Goal: Task Accomplishment & Management: Manage account settings

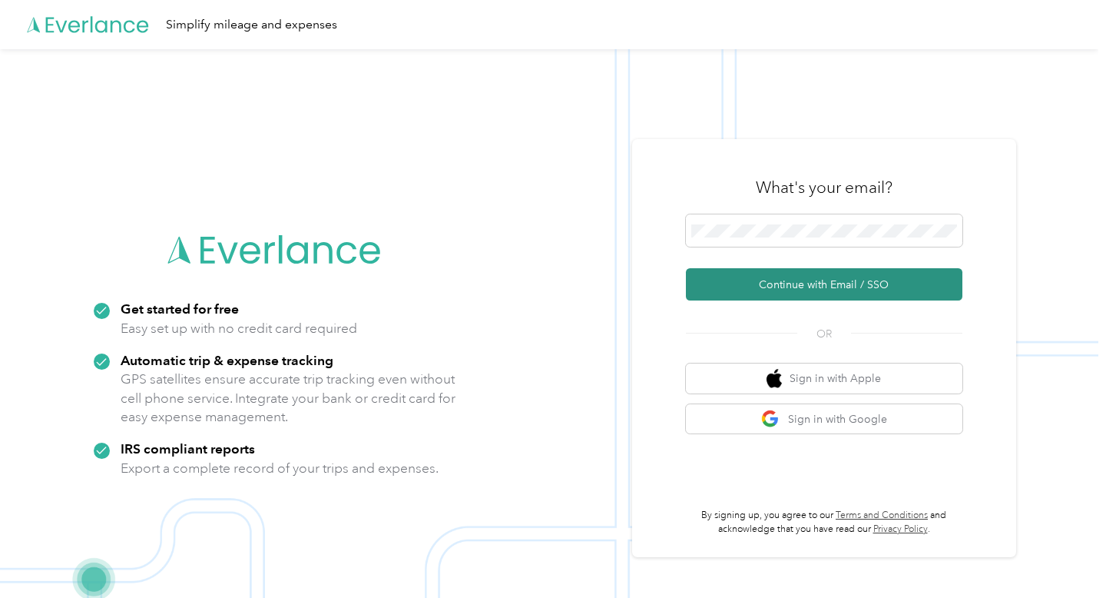
click at [812, 279] on button "Continue with Email / SSO" at bounding box center [824, 284] width 277 height 32
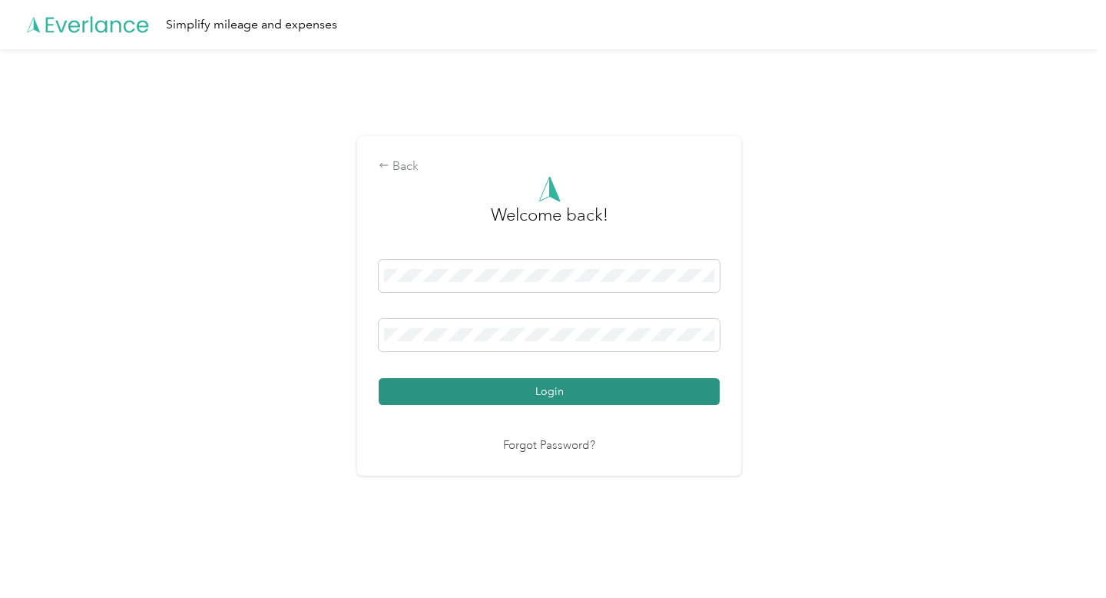
click at [632, 390] on button "Login" at bounding box center [549, 391] width 341 height 27
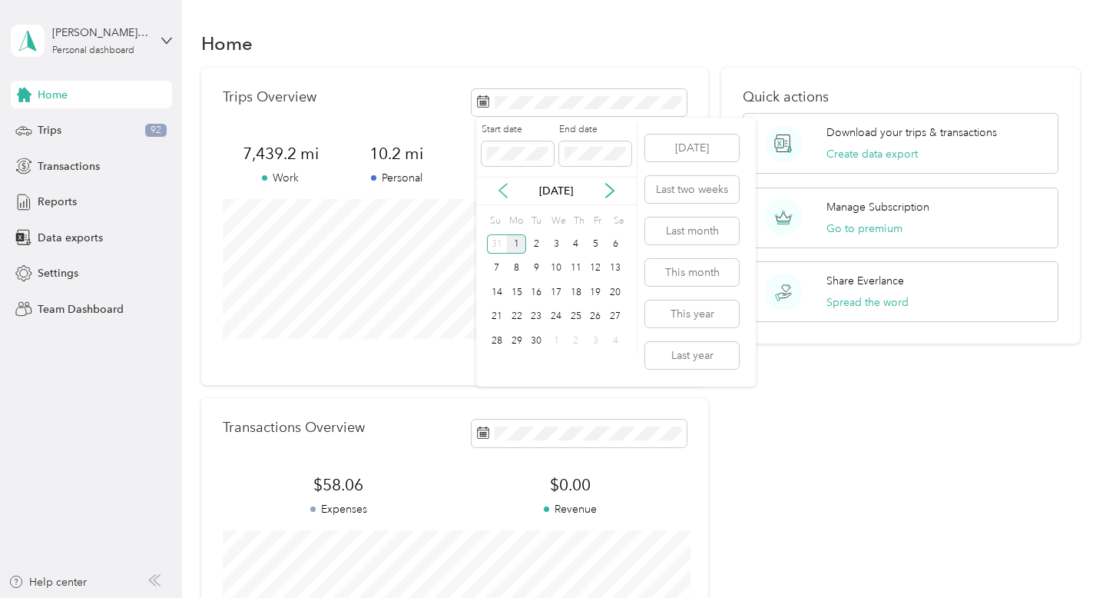
click at [505, 185] on icon at bounding box center [503, 191] width 8 height 14
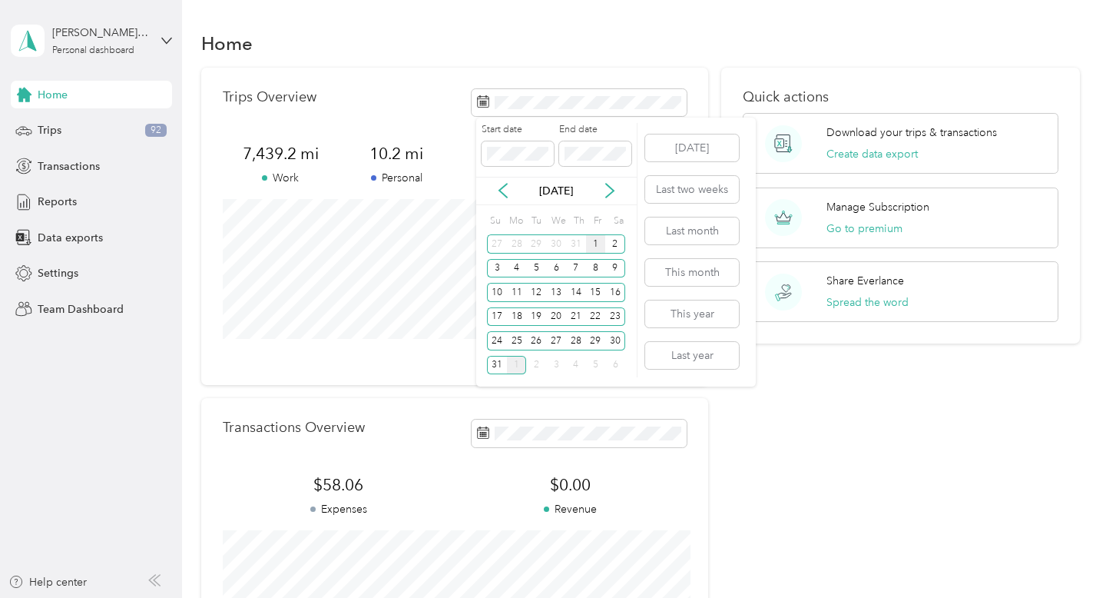
click at [596, 240] on div "1" at bounding box center [596, 243] width 20 height 19
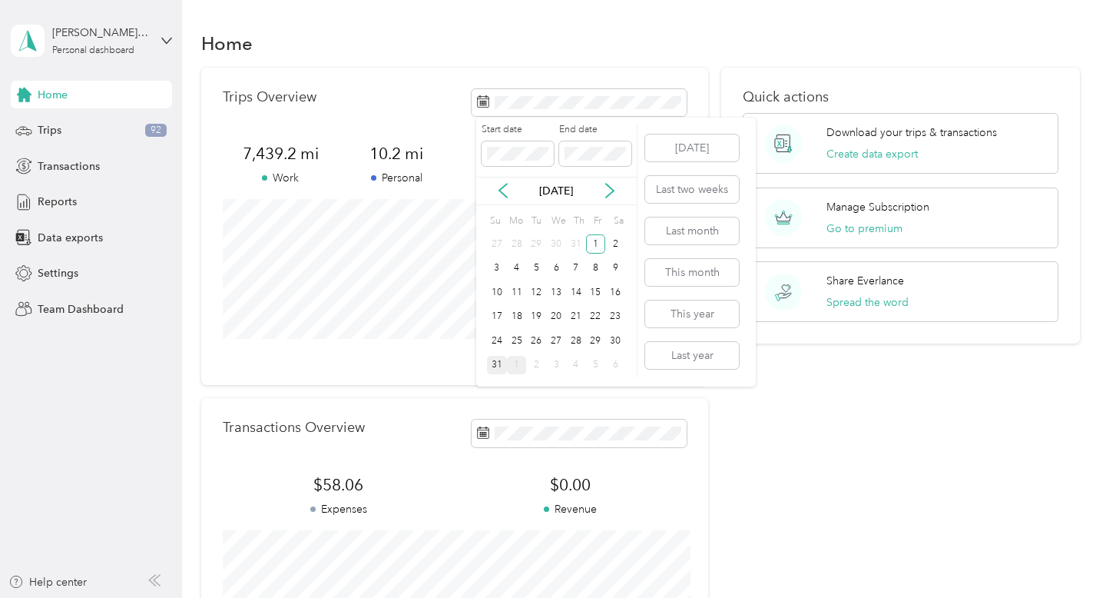
click at [498, 364] on div "31" at bounding box center [497, 365] width 20 height 19
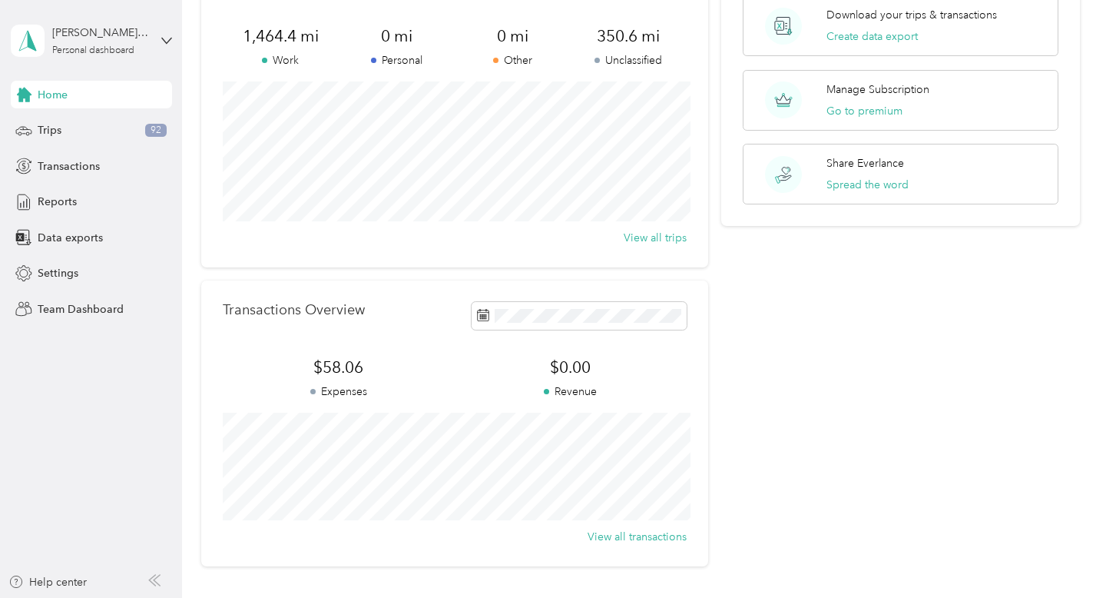
scroll to position [103, 0]
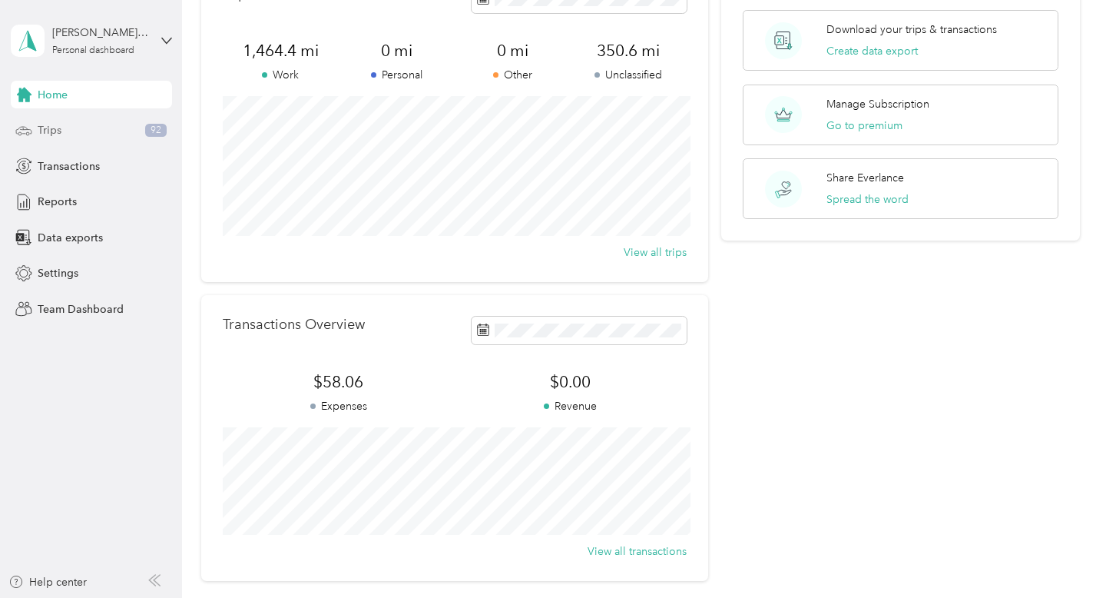
click at [141, 124] on div "Trips 92" at bounding box center [91, 131] width 161 height 28
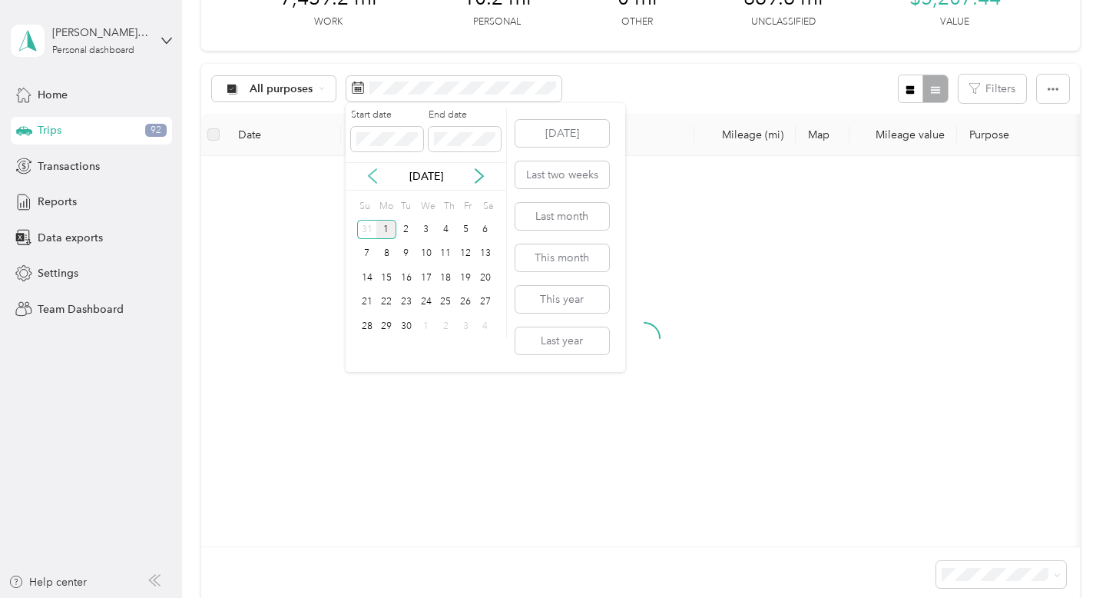
click at [372, 174] on icon at bounding box center [373, 177] width 8 height 14
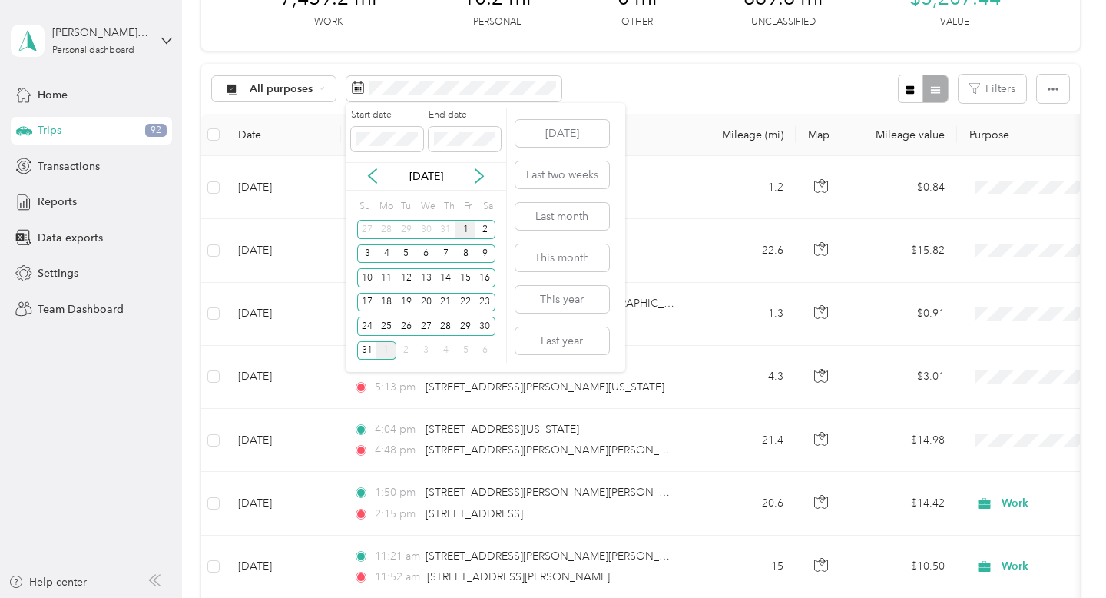
click at [460, 229] on div "1" at bounding box center [465, 229] width 20 height 19
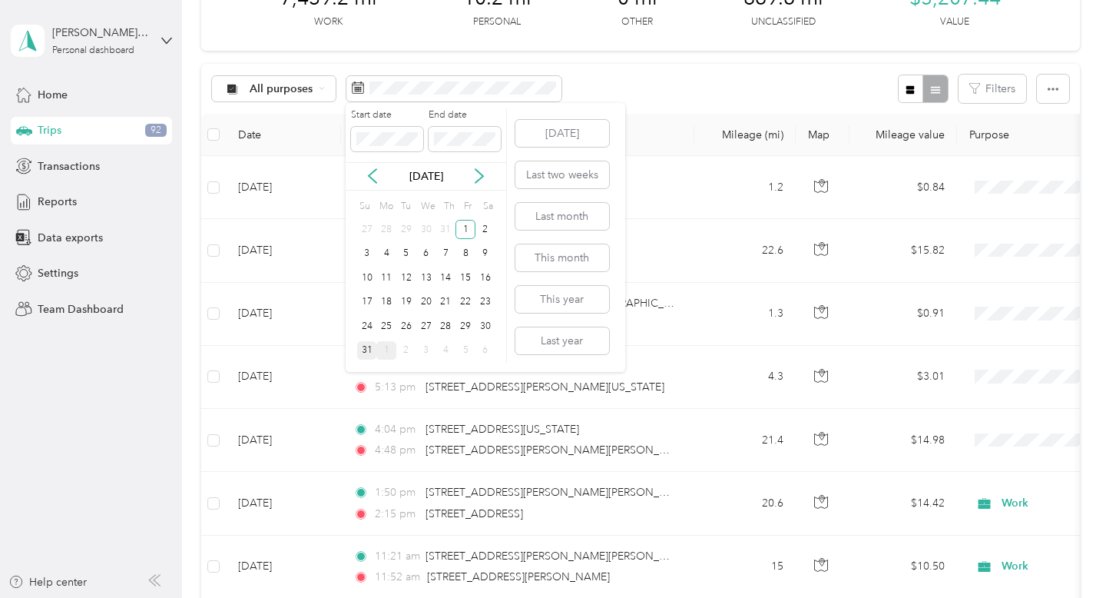
click at [367, 346] on div "31" at bounding box center [367, 350] width 20 height 19
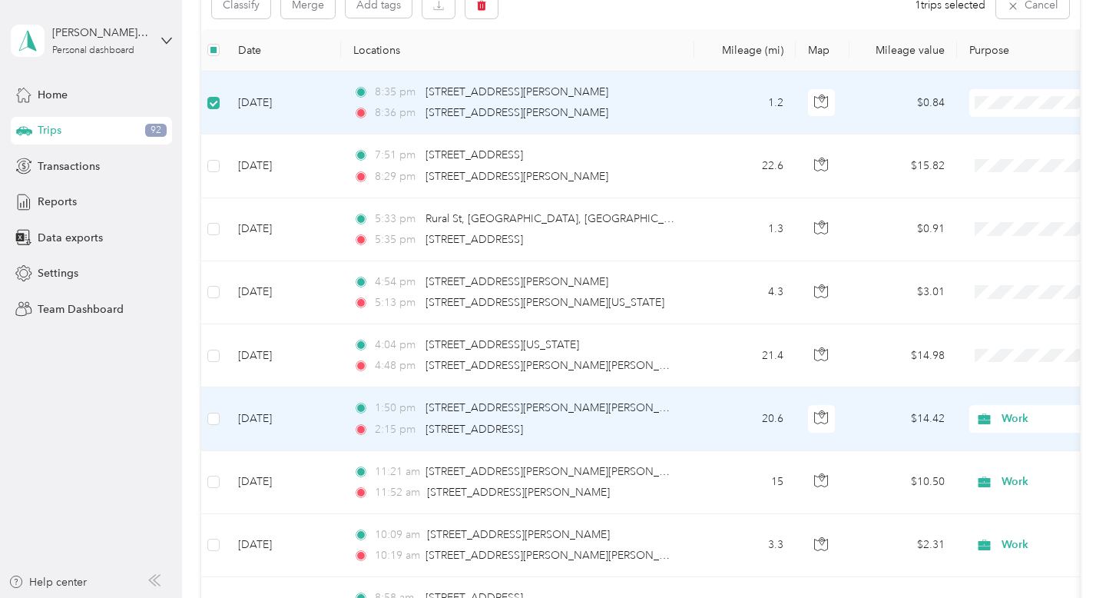
scroll to position [180, 0]
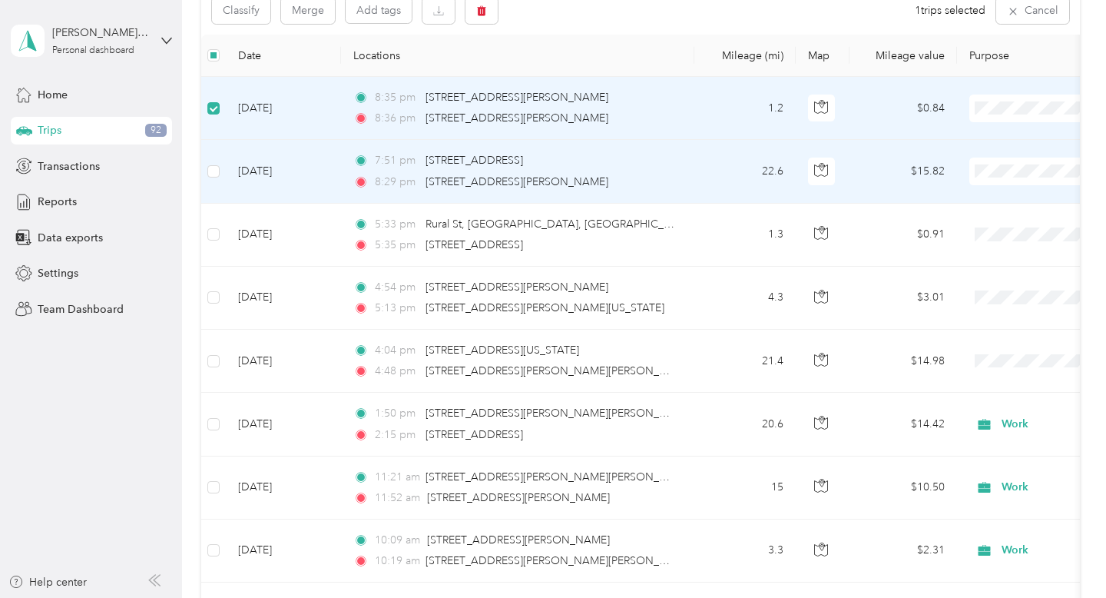
click at [988, 199] on span "Work" at bounding box center [1025, 194] width 142 height 16
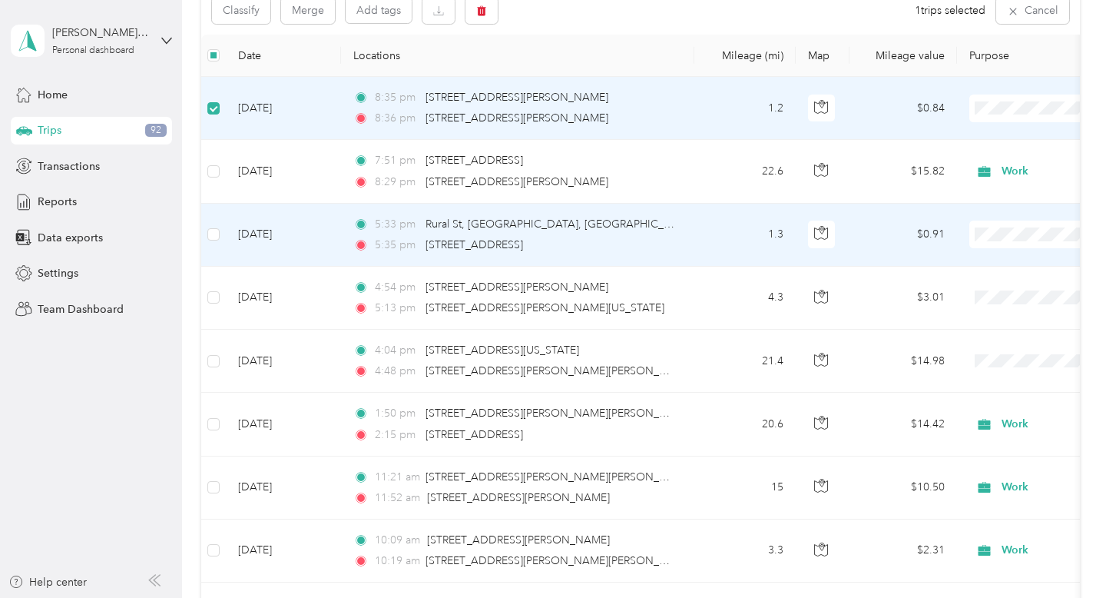
click at [986, 257] on span "Work" at bounding box center [1025, 262] width 142 height 16
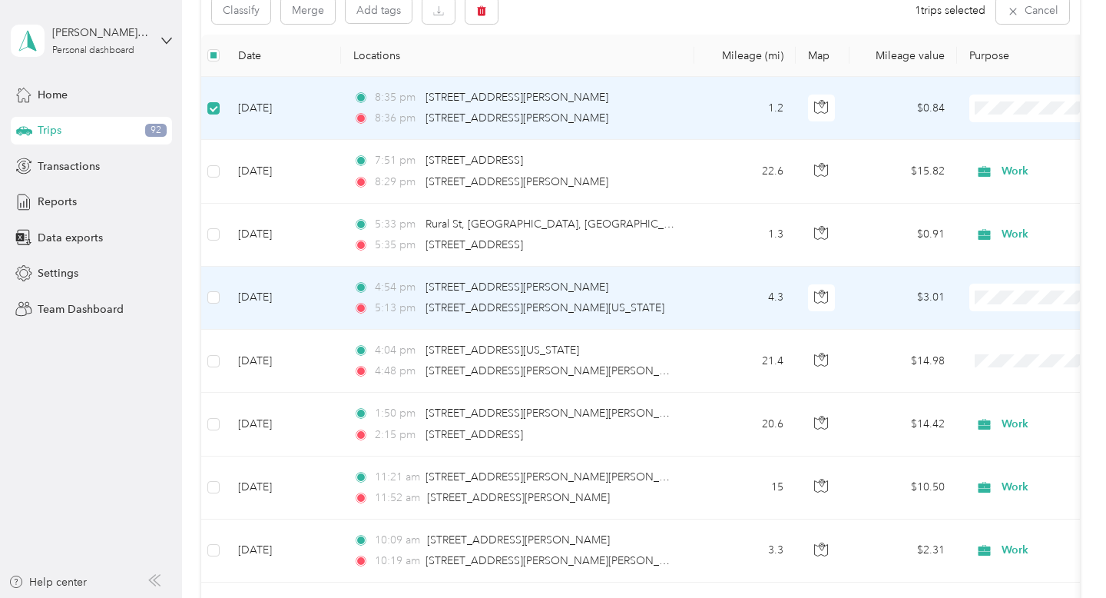
click at [976, 323] on span "Work" at bounding box center [1025, 326] width 142 height 16
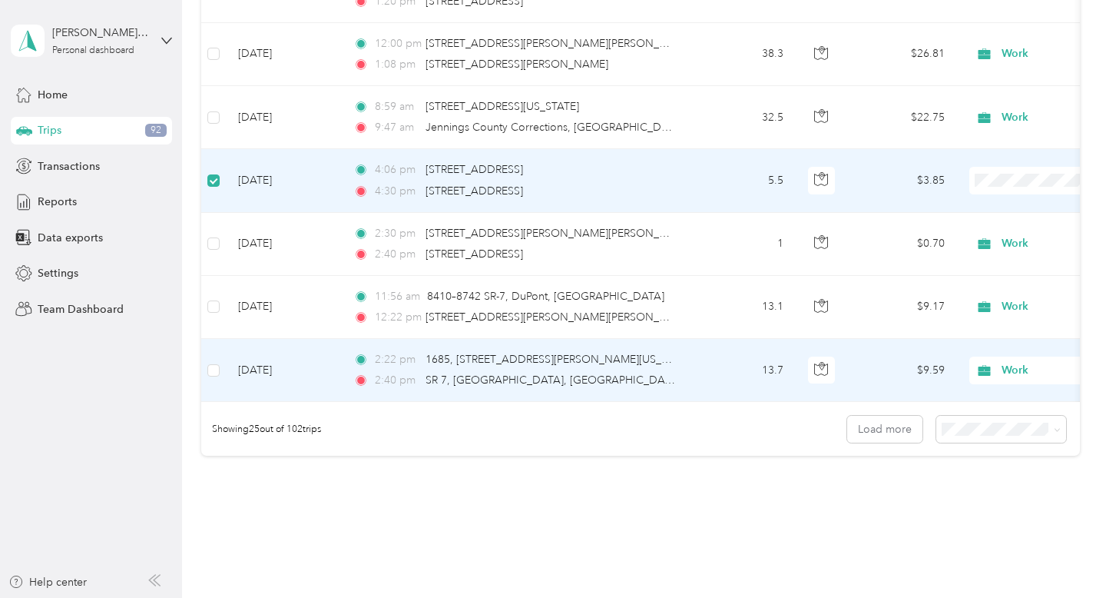
scroll to position [1436, 0]
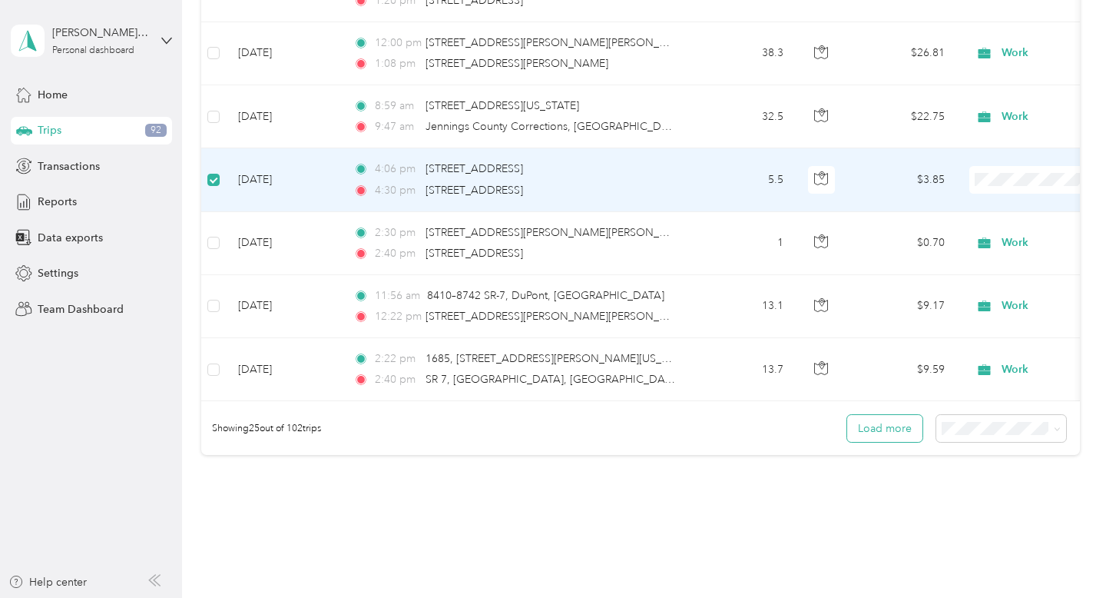
click at [880, 423] on button "Load more" at bounding box center [884, 428] width 75 height 27
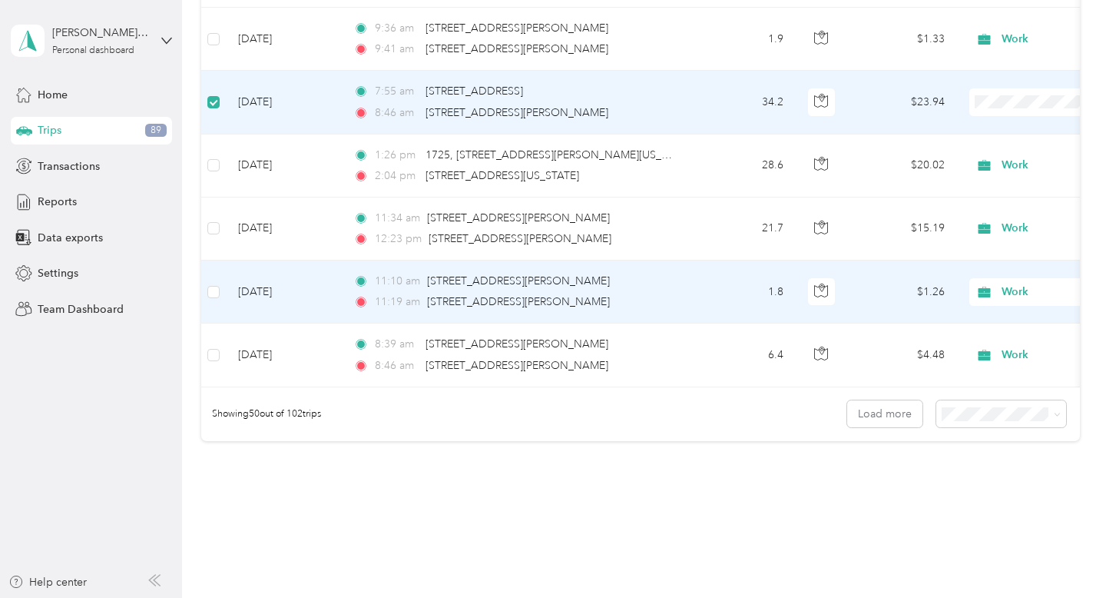
scroll to position [3027, 0]
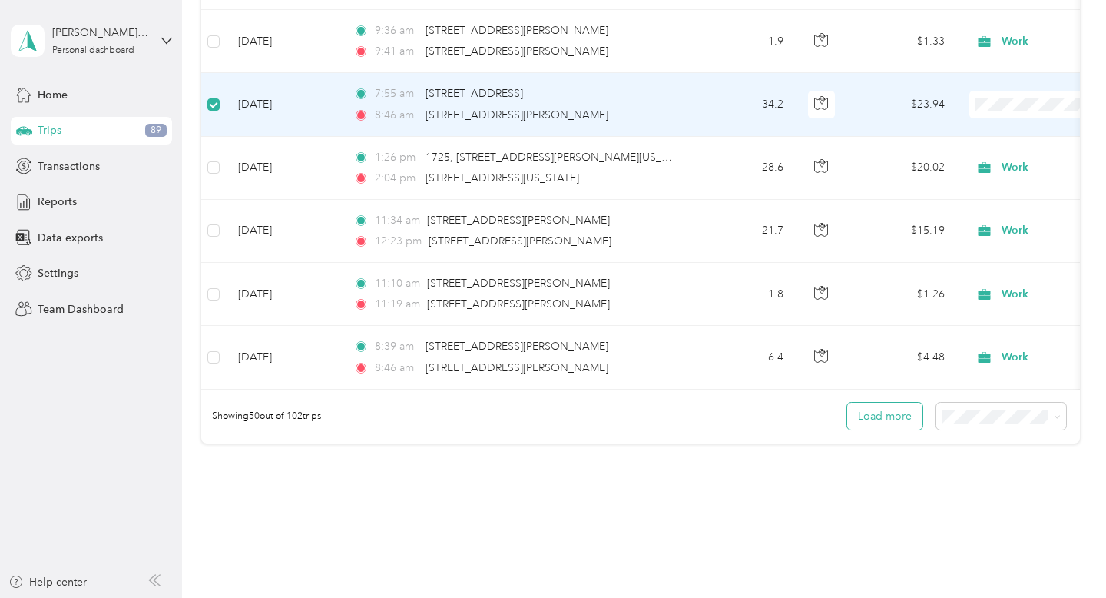
click at [907, 413] on button "Load more" at bounding box center [884, 415] width 75 height 27
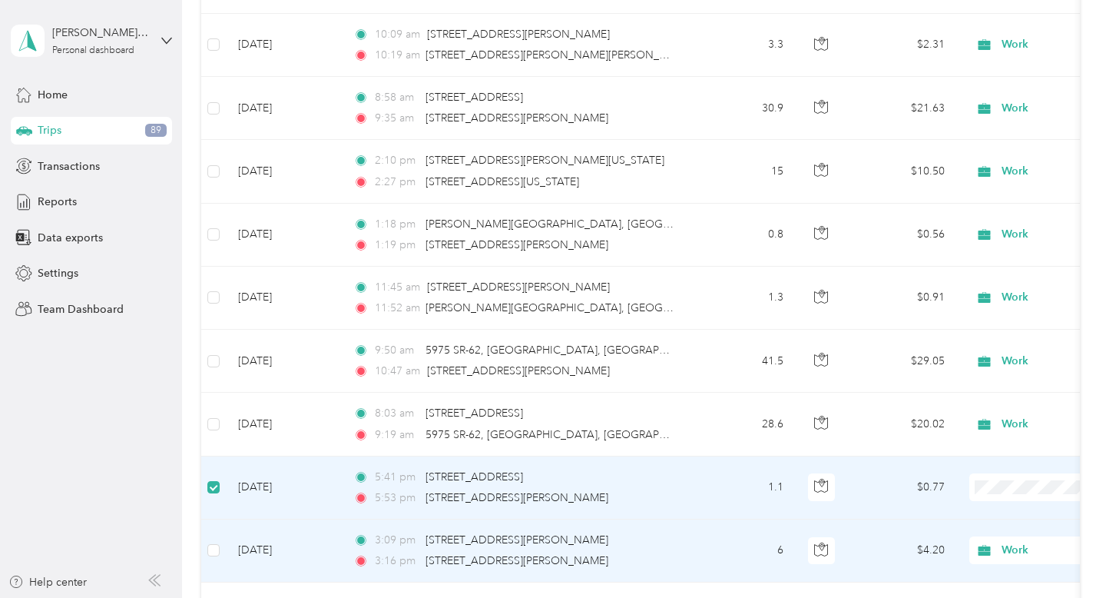
scroll to position [0, 0]
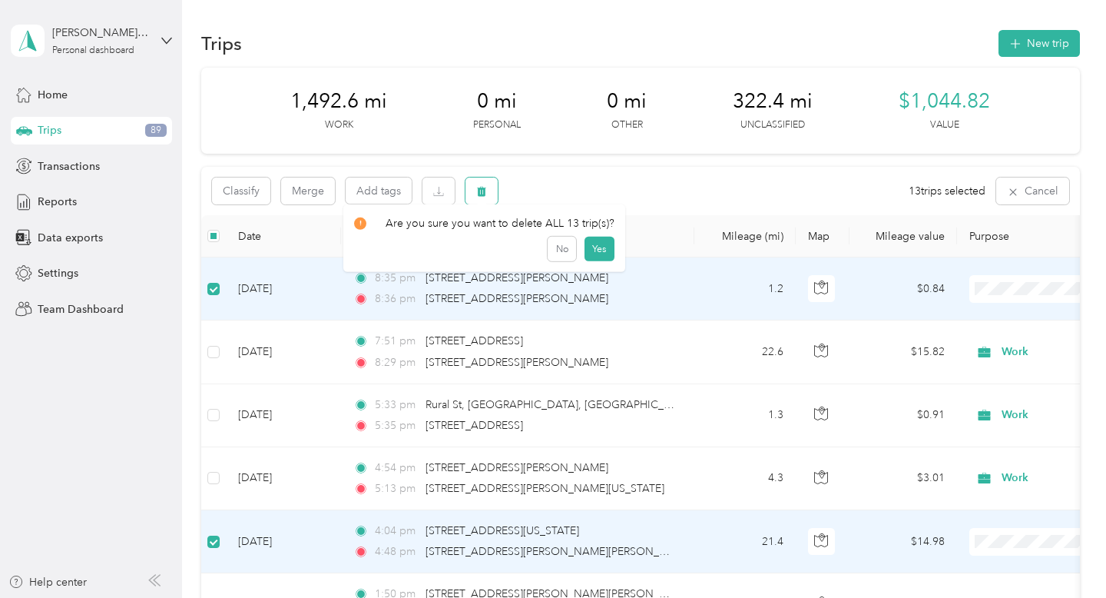
click at [487, 192] on button "button" at bounding box center [481, 190] width 32 height 27
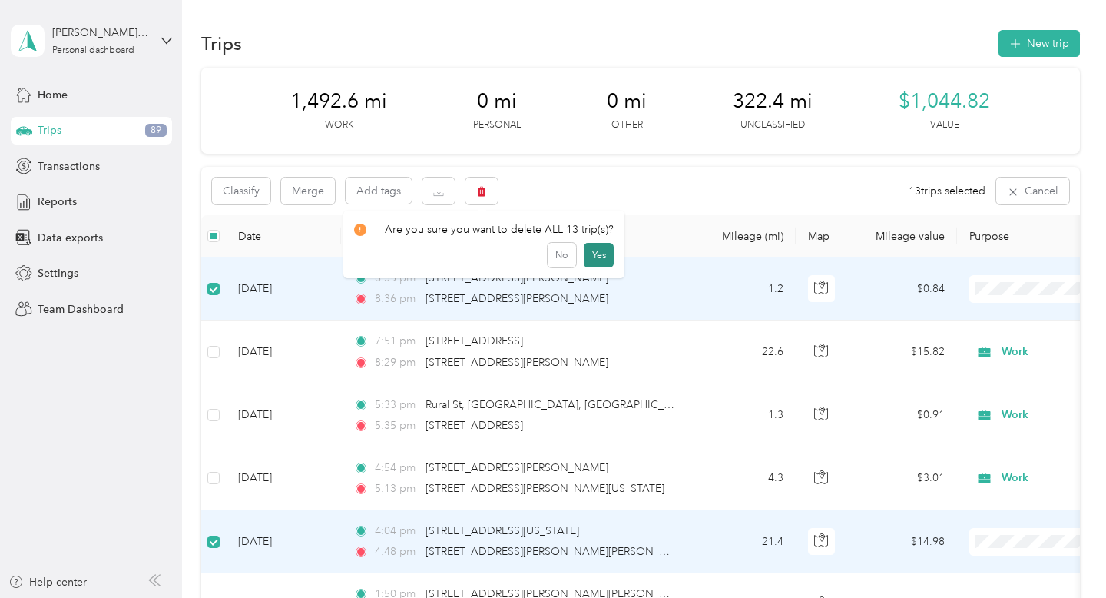
click at [594, 256] on button "Yes" at bounding box center [599, 255] width 30 height 25
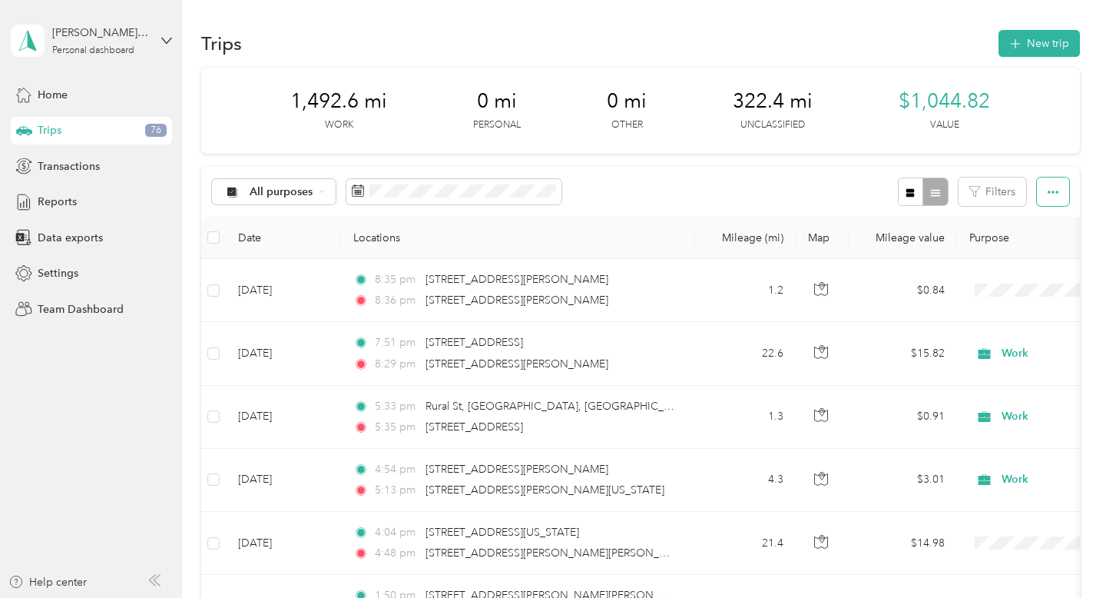
click at [1067, 195] on button "button" at bounding box center [1053, 191] width 32 height 28
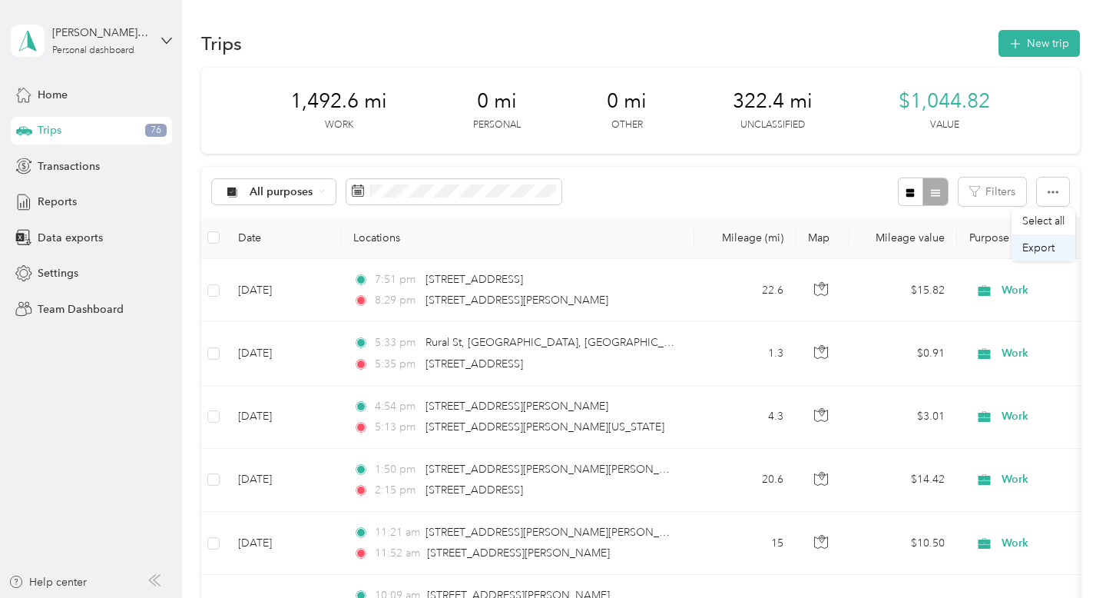
click at [1048, 247] on span "Export" at bounding box center [1038, 247] width 32 height 13
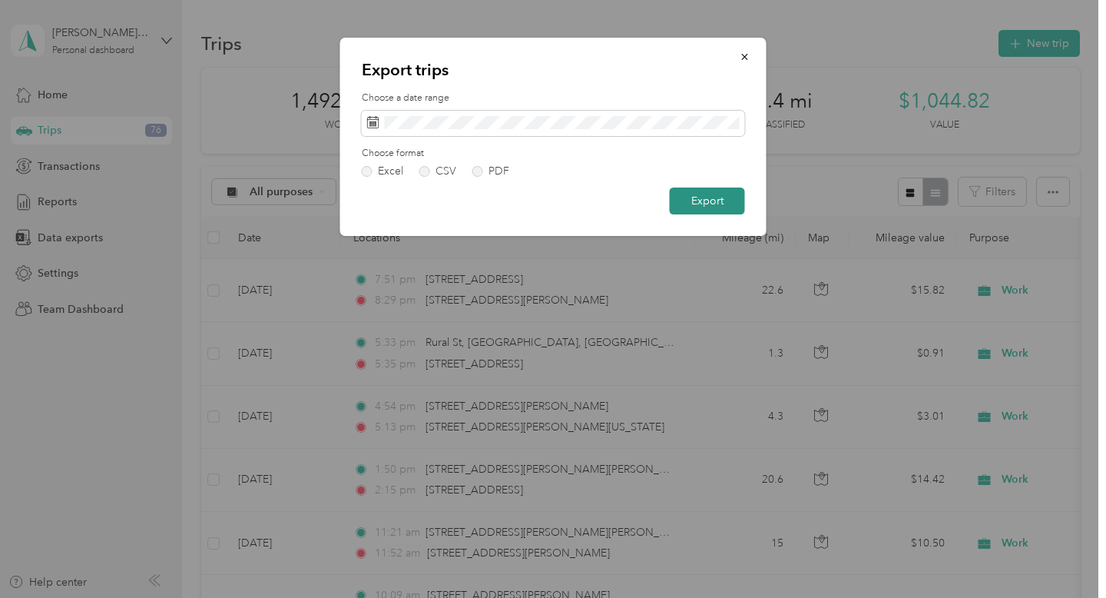
click at [729, 200] on button "Export" at bounding box center [707, 200] width 75 height 27
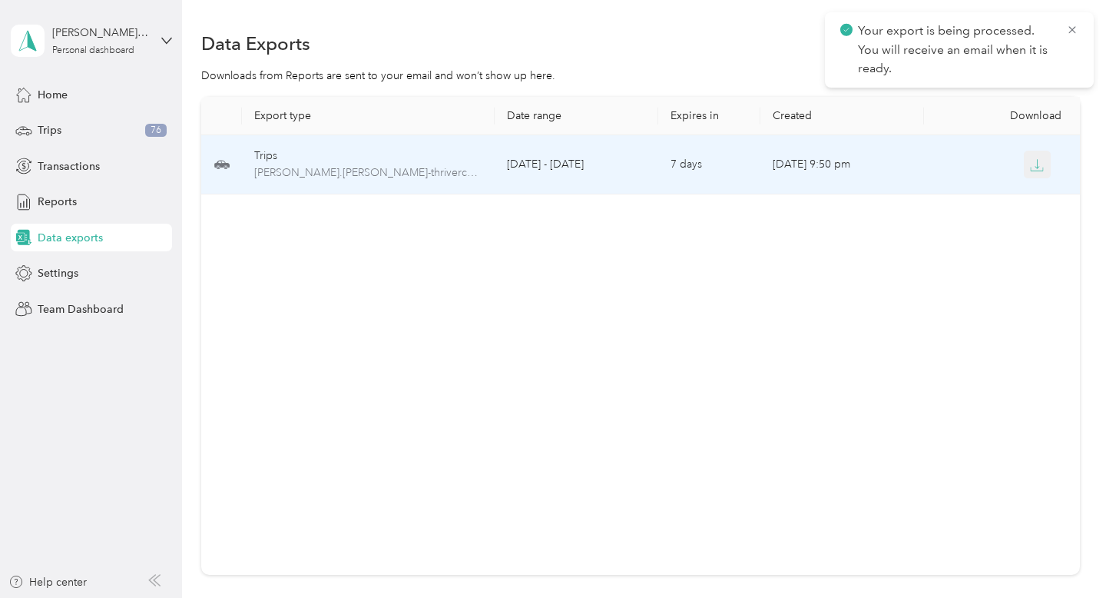
click at [1042, 165] on icon "button" at bounding box center [1037, 165] width 14 height 14
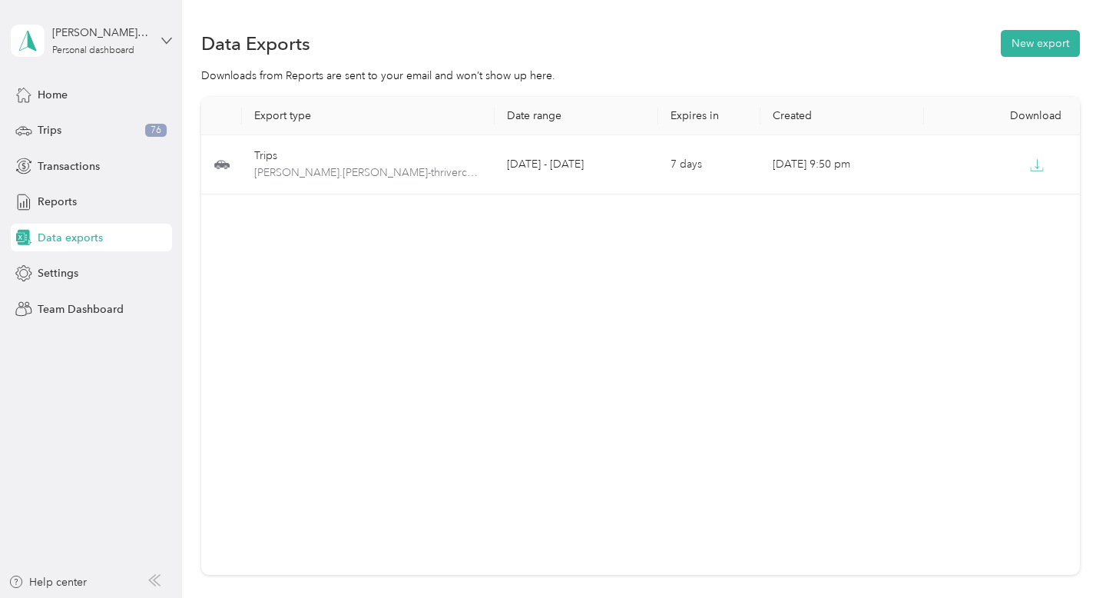
click at [167, 39] on icon at bounding box center [166, 40] width 11 height 11
click at [84, 127] on div "Log out" at bounding box center [259, 121] width 475 height 27
